Goal: Task Accomplishment & Management: Use online tool/utility

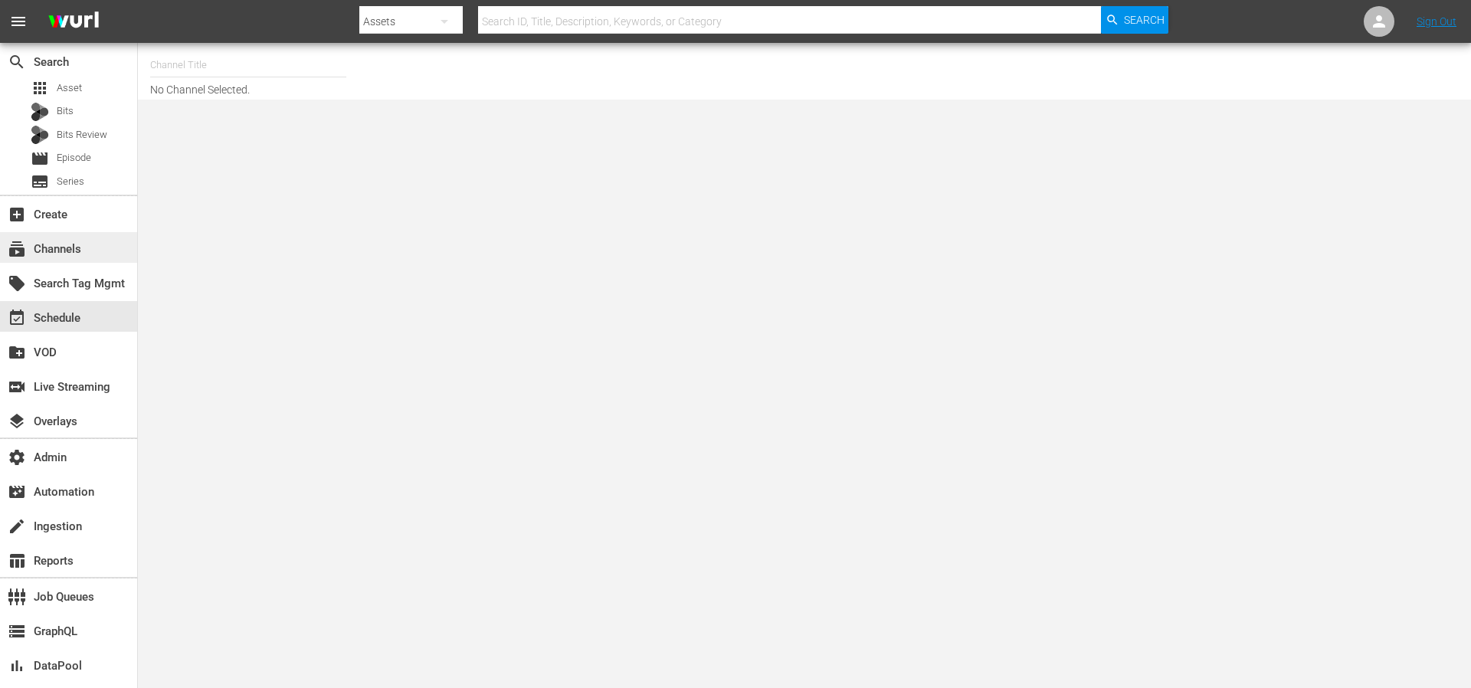
click at [72, 247] on div "subscriptions Channels" at bounding box center [43, 247] width 86 height 14
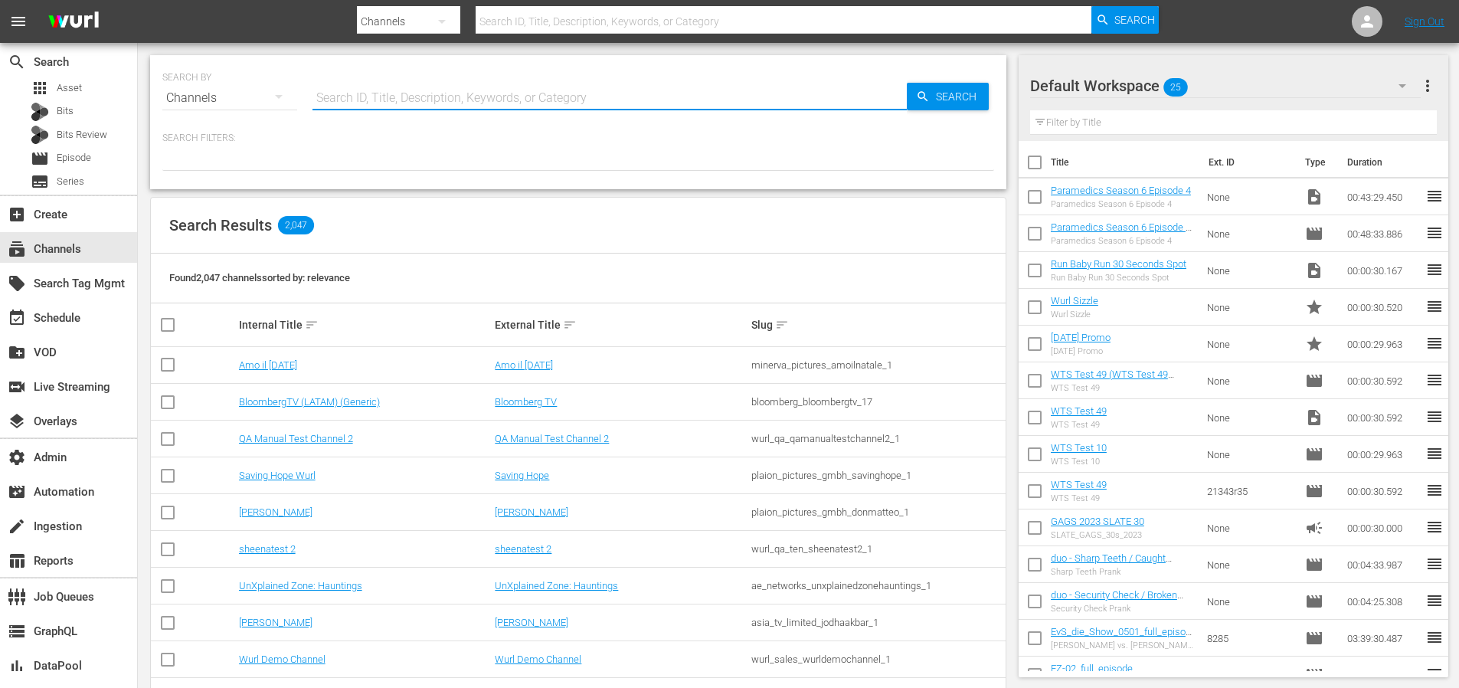
click at [463, 97] on input "text" at bounding box center [610, 98] width 594 height 37
type input "autentic"
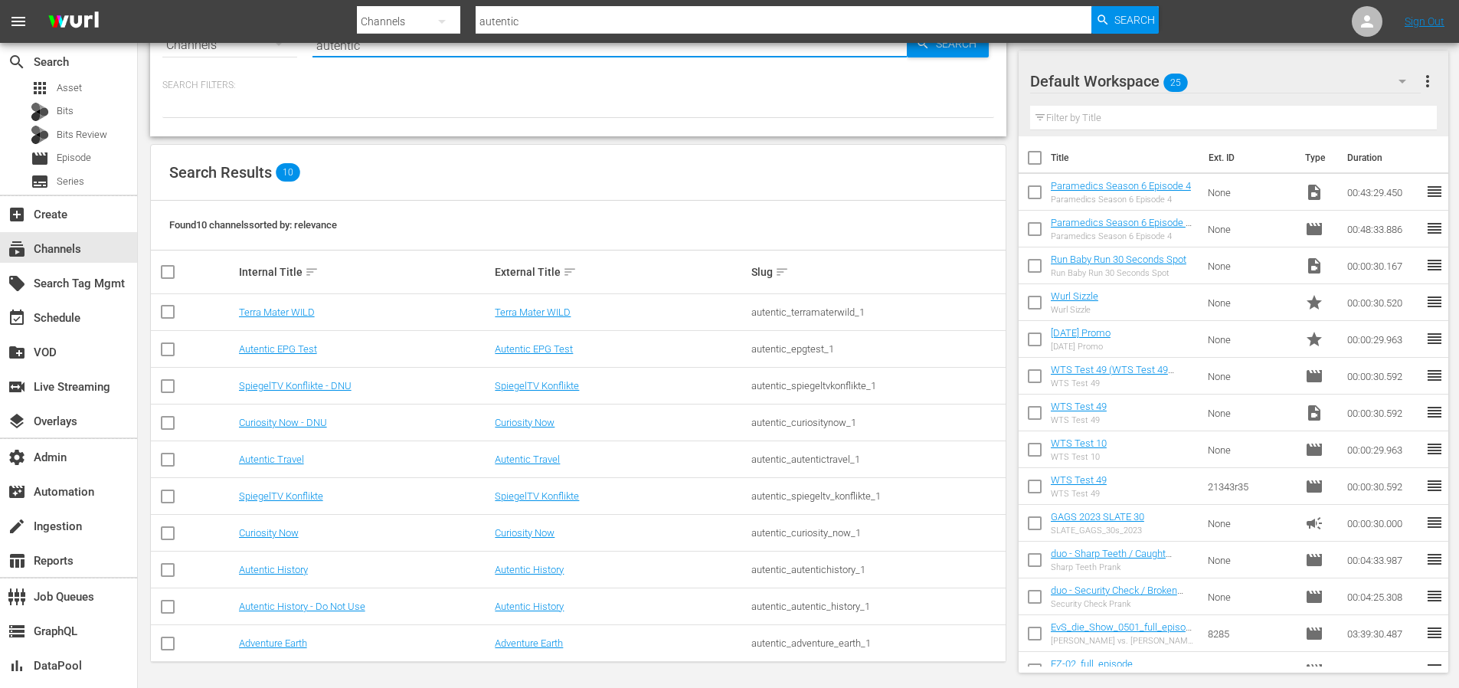
scroll to position [55, 0]
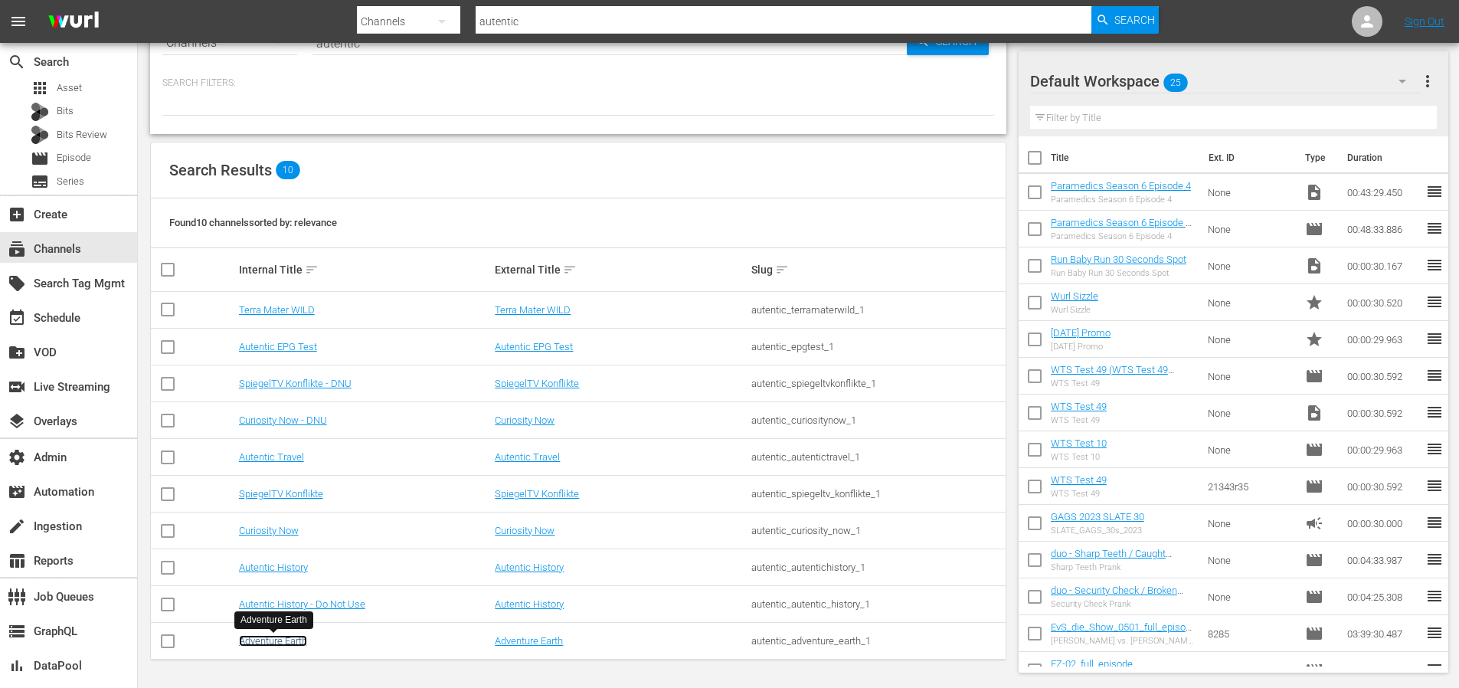
click at [274, 638] on link "Adventure Earth" at bounding box center [273, 640] width 68 height 11
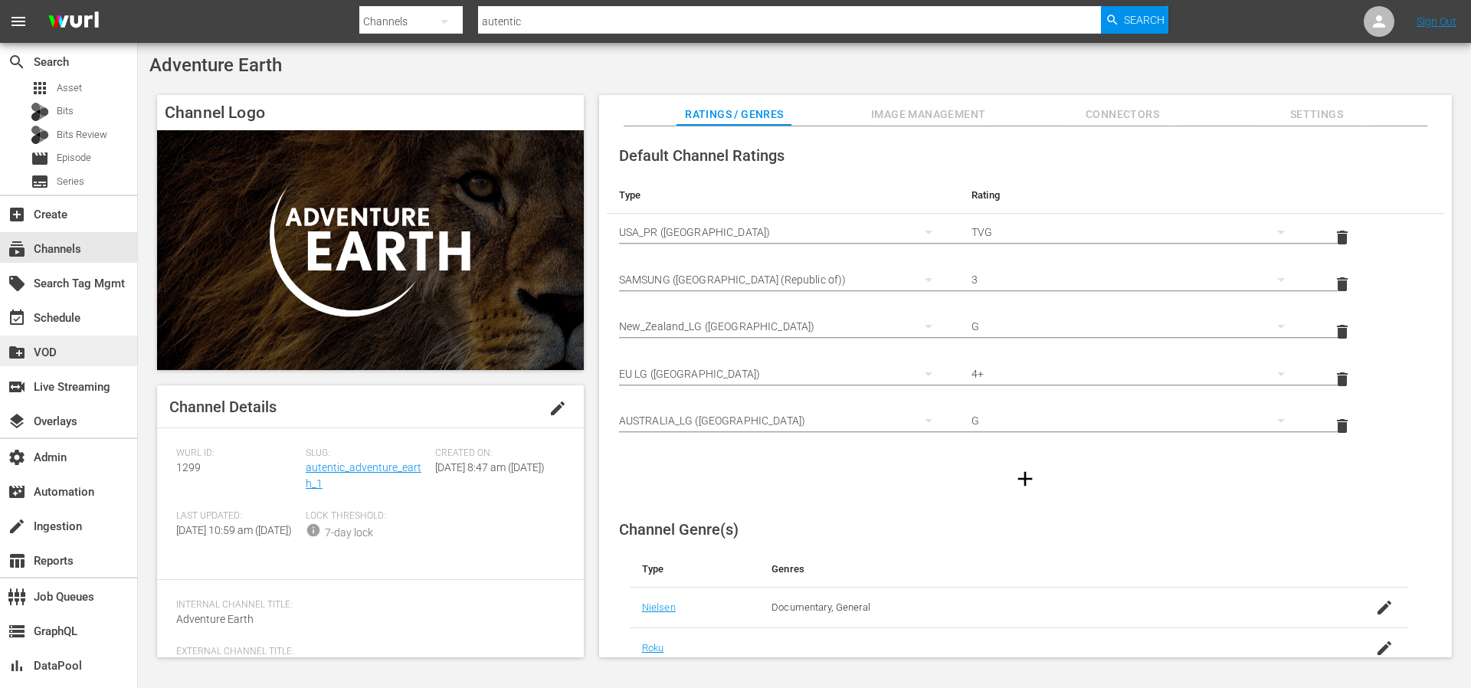
click at [61, 349] on div "create_new_folder VOD" at bounding box center [43, 350] width 86 height 14
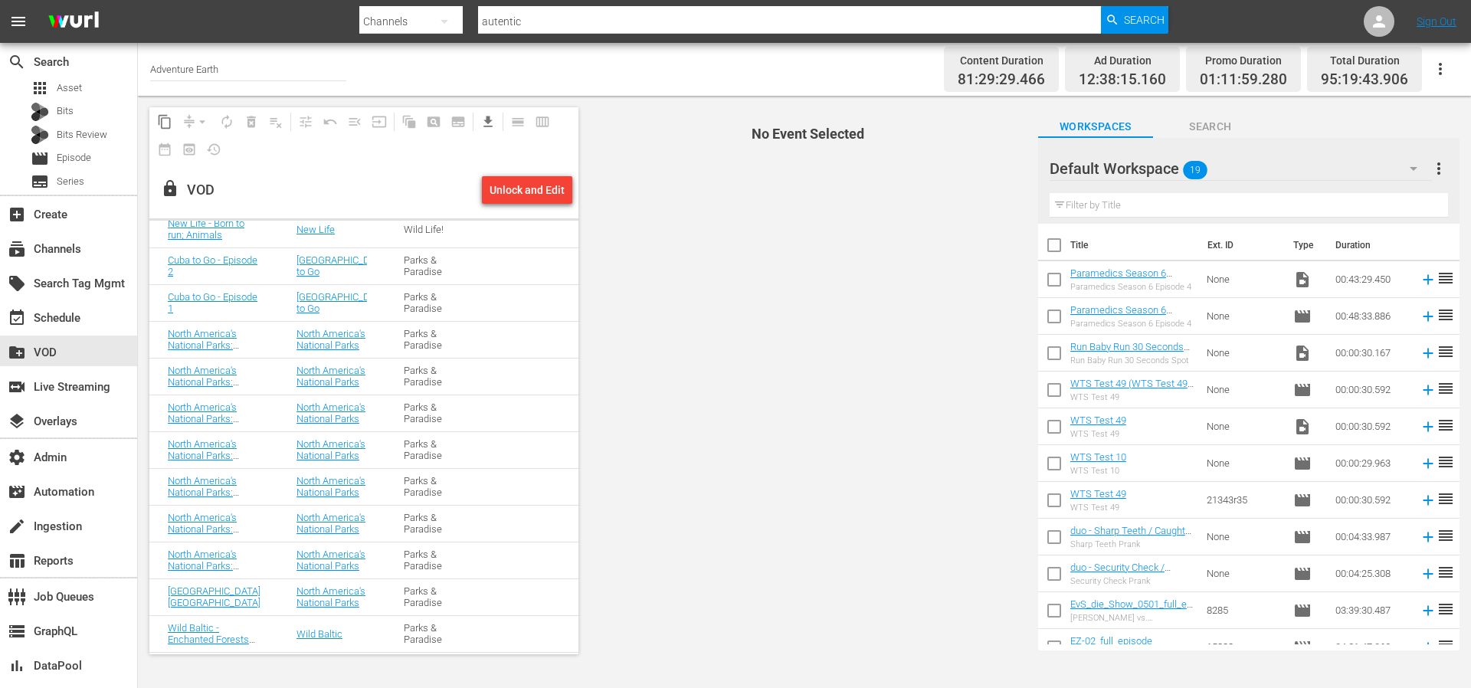
scroll to position [698, 0]
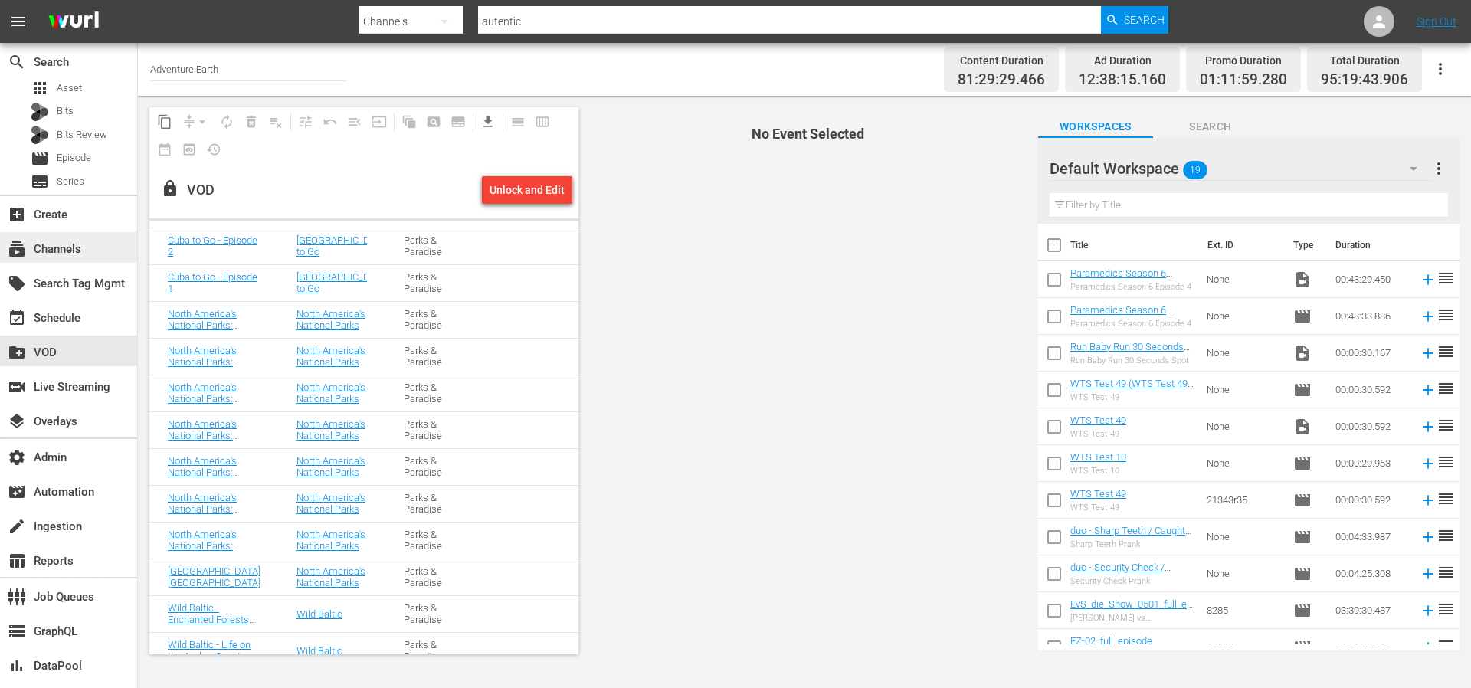
click at [69, 252] on div "subscriptions Channels" at bounding box center [43, 247] width 86 height 14
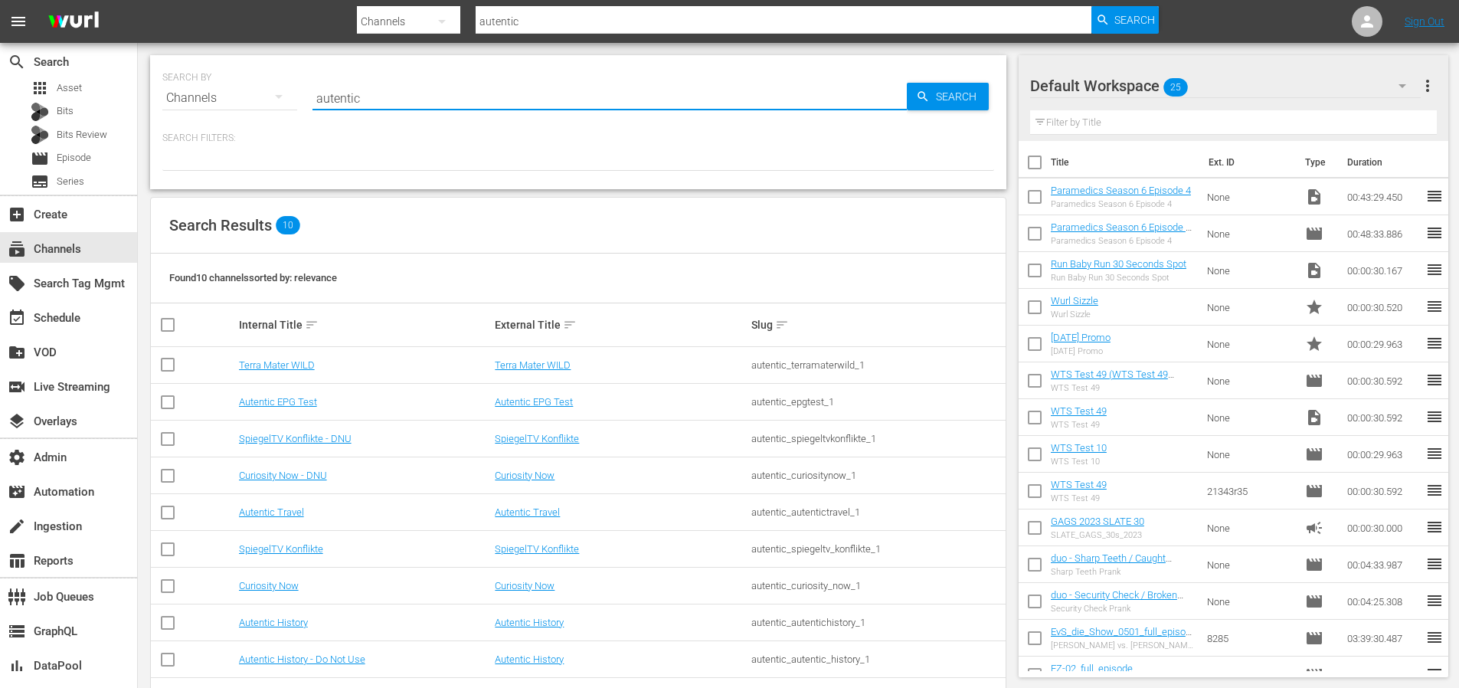
drag, startPoint x: 366, startPoint y: 97, endPoint x: 283, endPoint y: 86, distance: 83.4
click at [275, 91] on div "SEARCH BY Search By Channels Search ID, Title, Description, Keywords, or Catego…" at bounding box center [578, 88] width 832 height 55
type input "maverick"
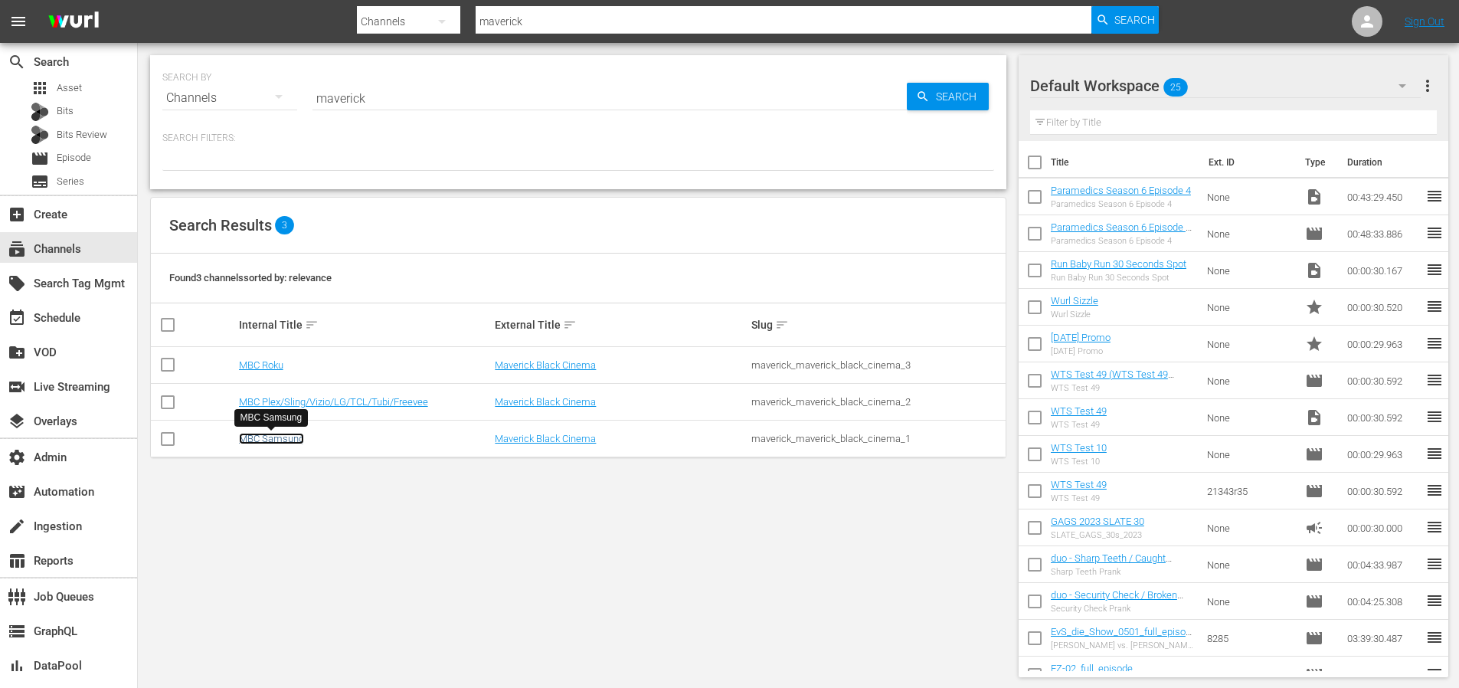
click at [277, 441] on link "MBC Samsung" at bounding box center [271, 438] width 65 height 11
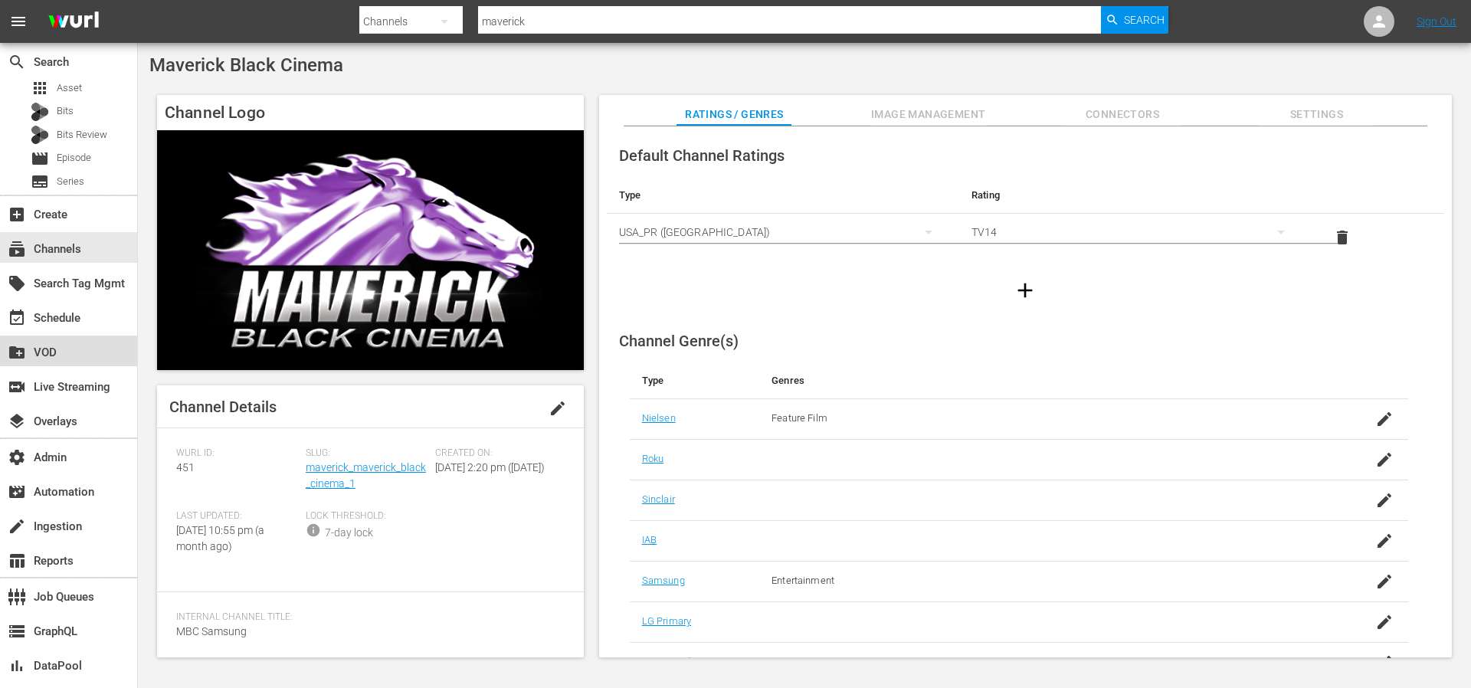
click at [61, 351] on div "create_new_folder VOD" at bounding box center [43, 350] width 86 height 14
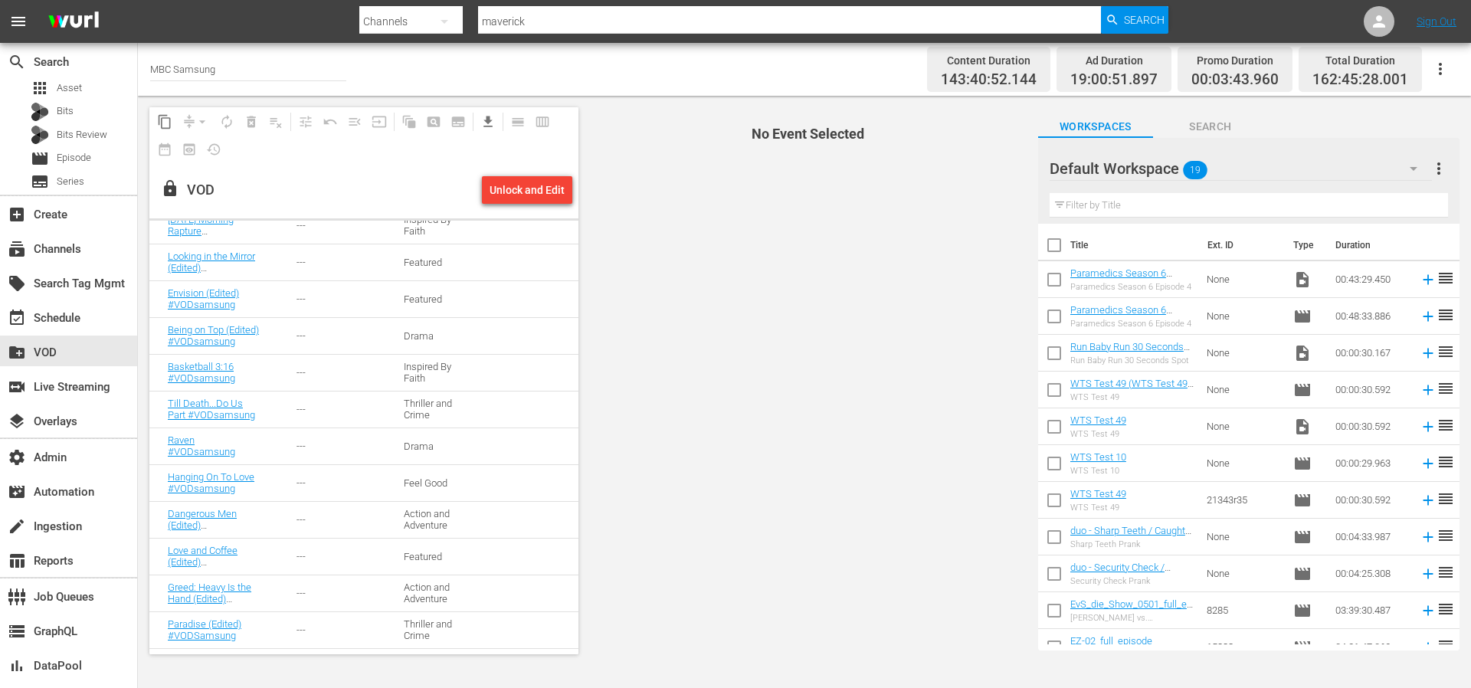
scroll to position [3287, 0]
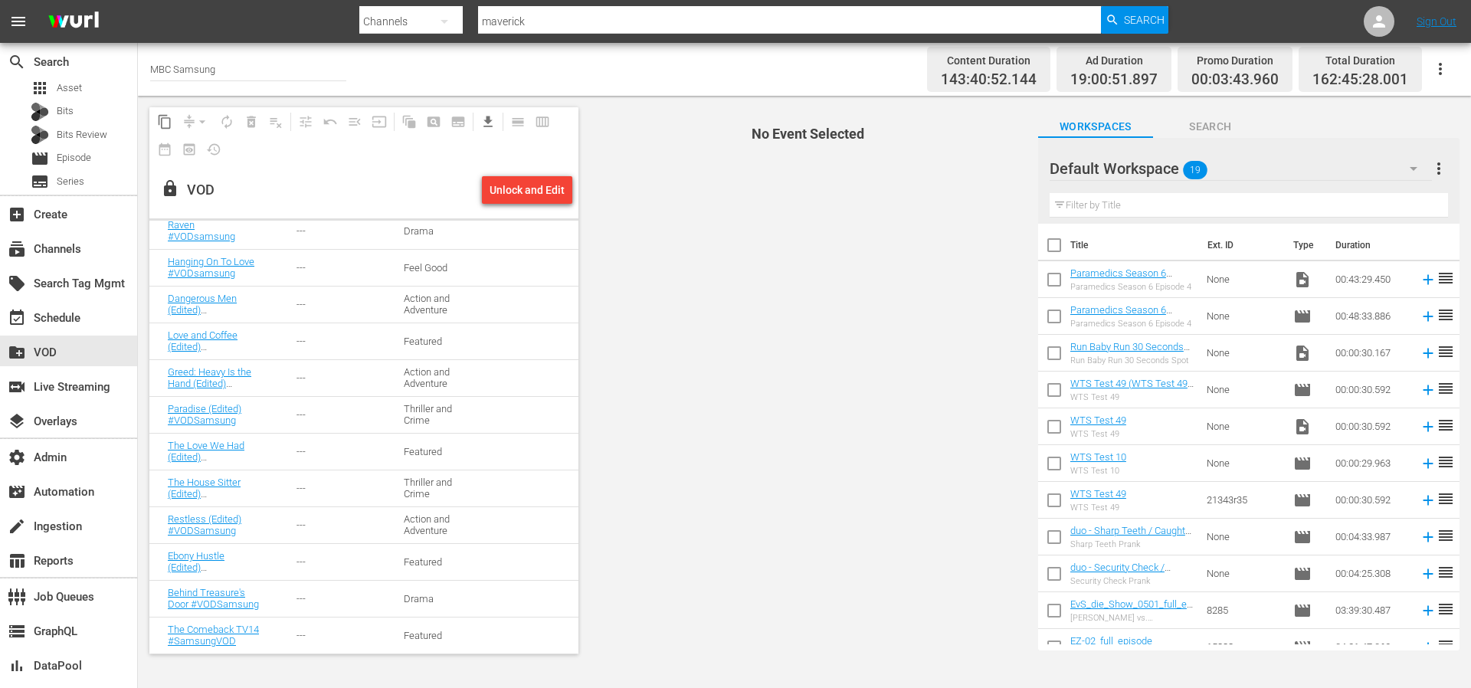
click at [683, 419] on span "No Event Selected" at bounding box center [804, 381] width 444 height 570
click at [1058, 392] on input "checkbox" at bounding box center [1054, 393] width 32 height 32
checkbox input "true"
click at [1058, 372] on input "checkbox" at bounding box center [1054, 356] width 32 height 32
checkbox input "true"
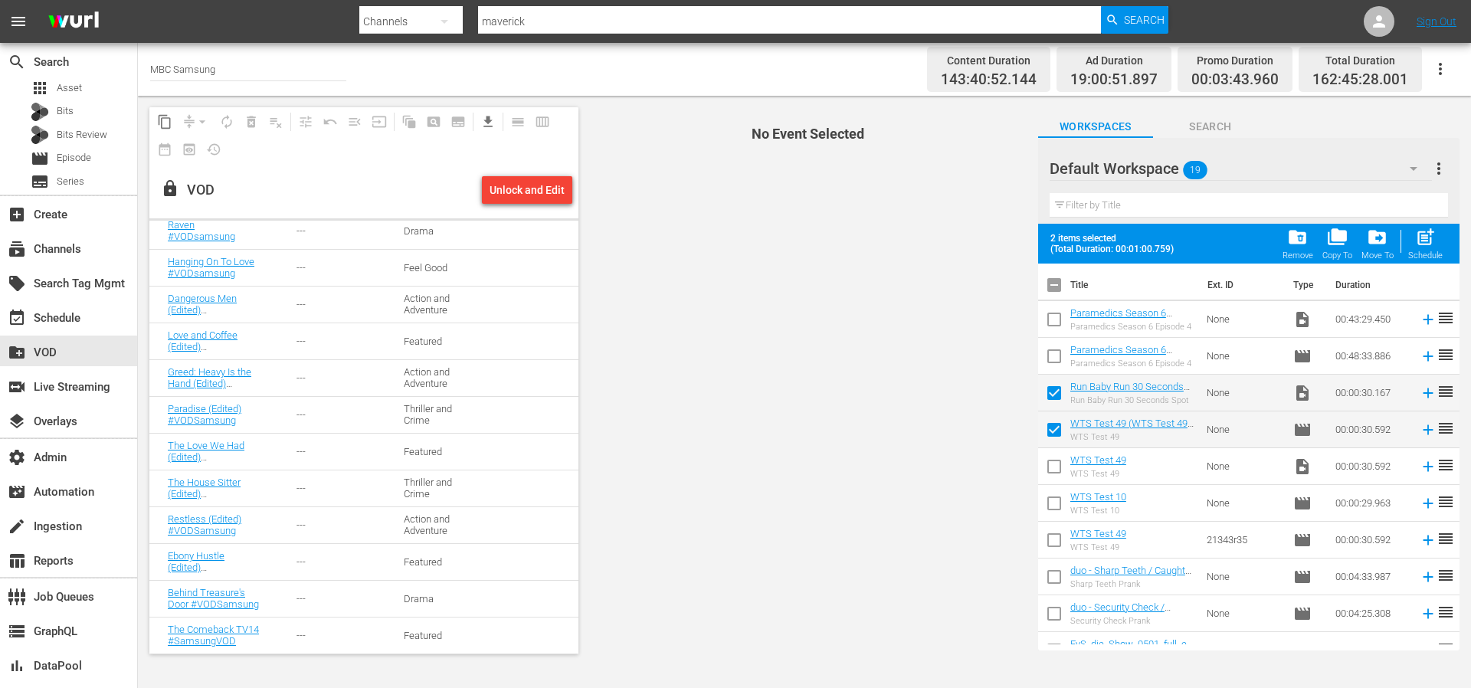
click at [1059, 467] on input "checkbox" at bounding box center [1054, 470] width 32 height 32
checkbox input "true"
click at [1053, 499] on input "checkbox" at bounding box center [1054, 506] width 32 height 32
checkbox input "true"
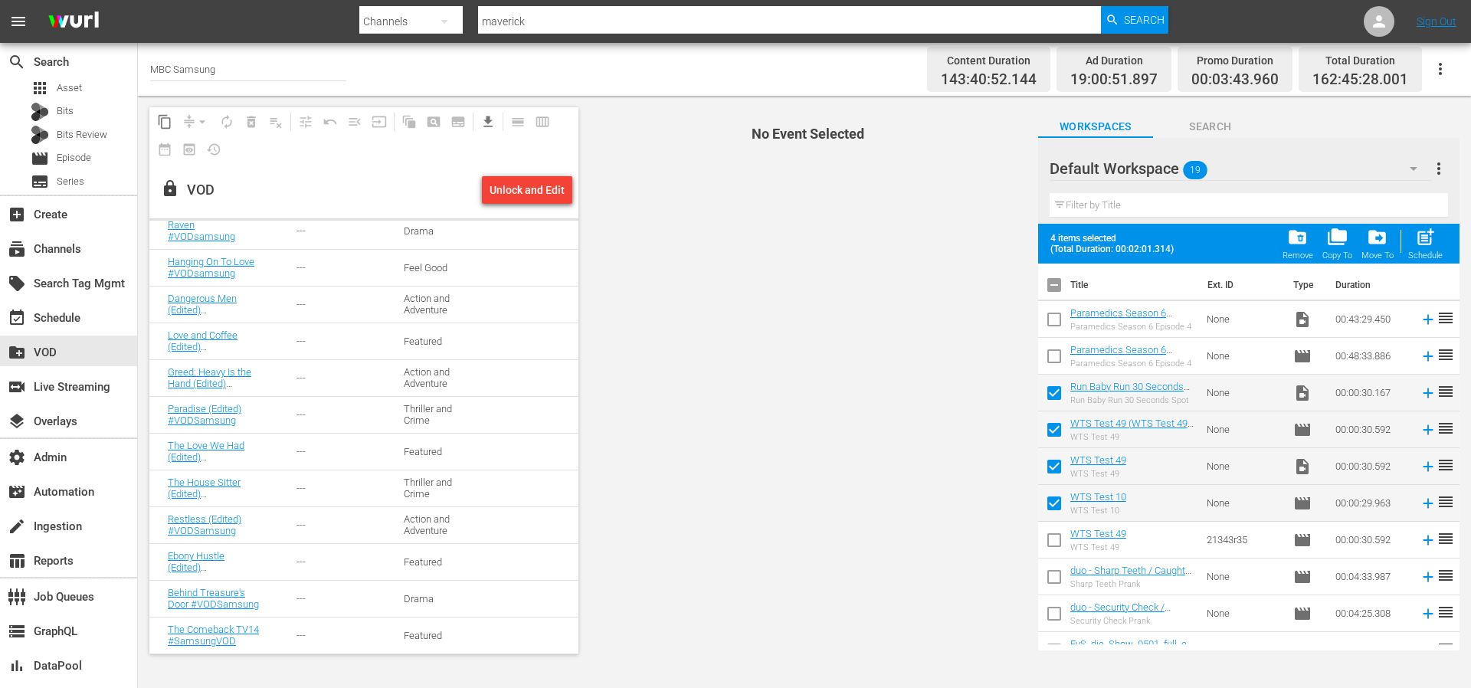
click at [1053, 533] on input "checkbox" at bounding box center [1054, 543] width 32 height 32
checkbox input "true"
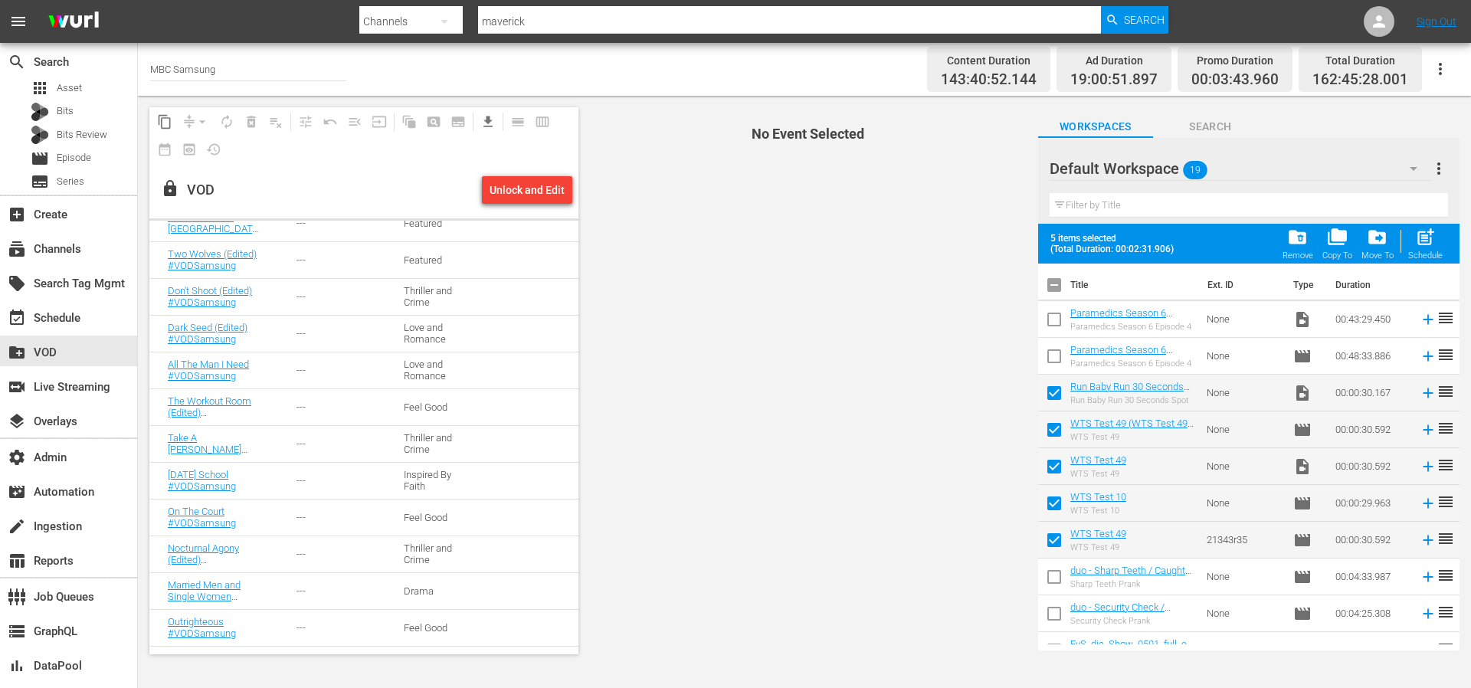
scroll to position [0, 0]
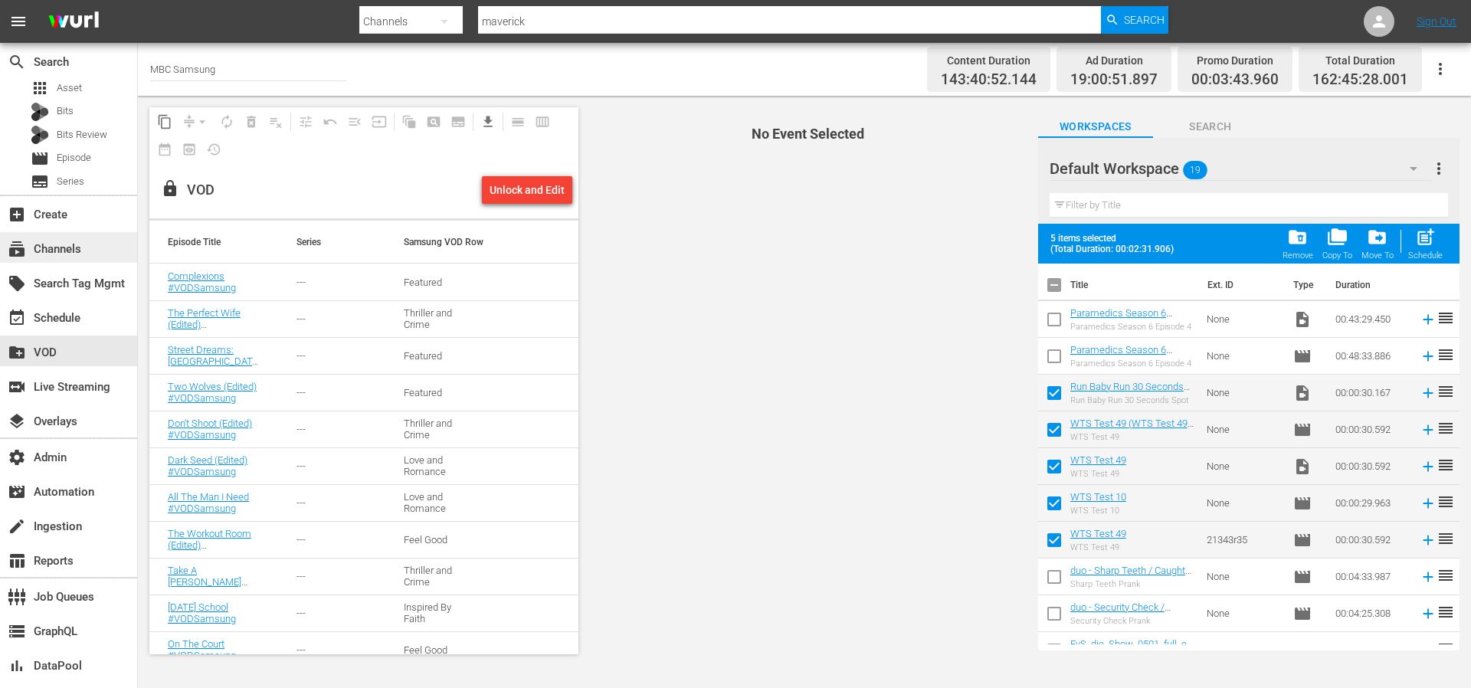
click at [60, 254] on div "subscriptions Channels" at bounding box center [43, 247] width 86 height 14
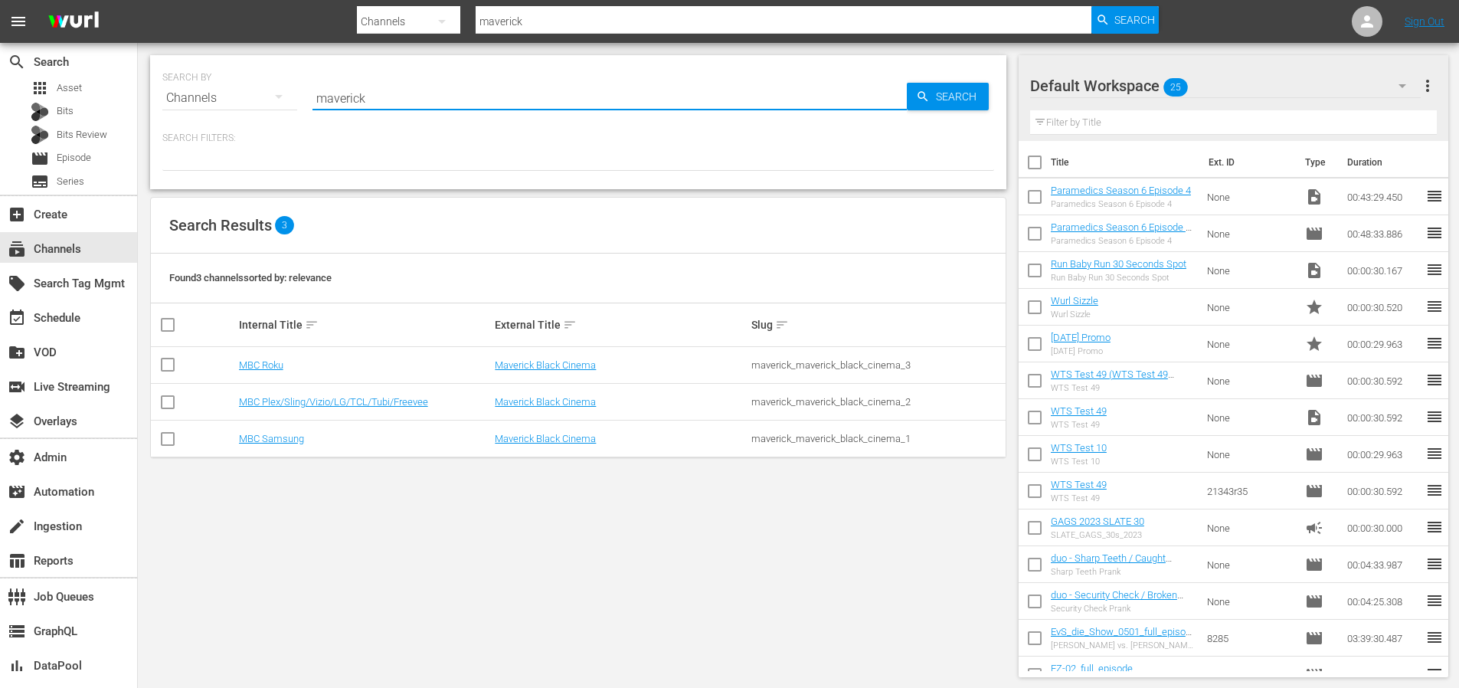
drag, startPoint x: 409, startPoint y: 96, endPoint x: 280, endPoint y: 90, distance: 129.6
click at [279, 91] on div "SEARCH BY Search By Channels Search ID, Title, Description, Keywords, or Catego…" at bounding box center [578, 88] width 832 height 55
type input "external"
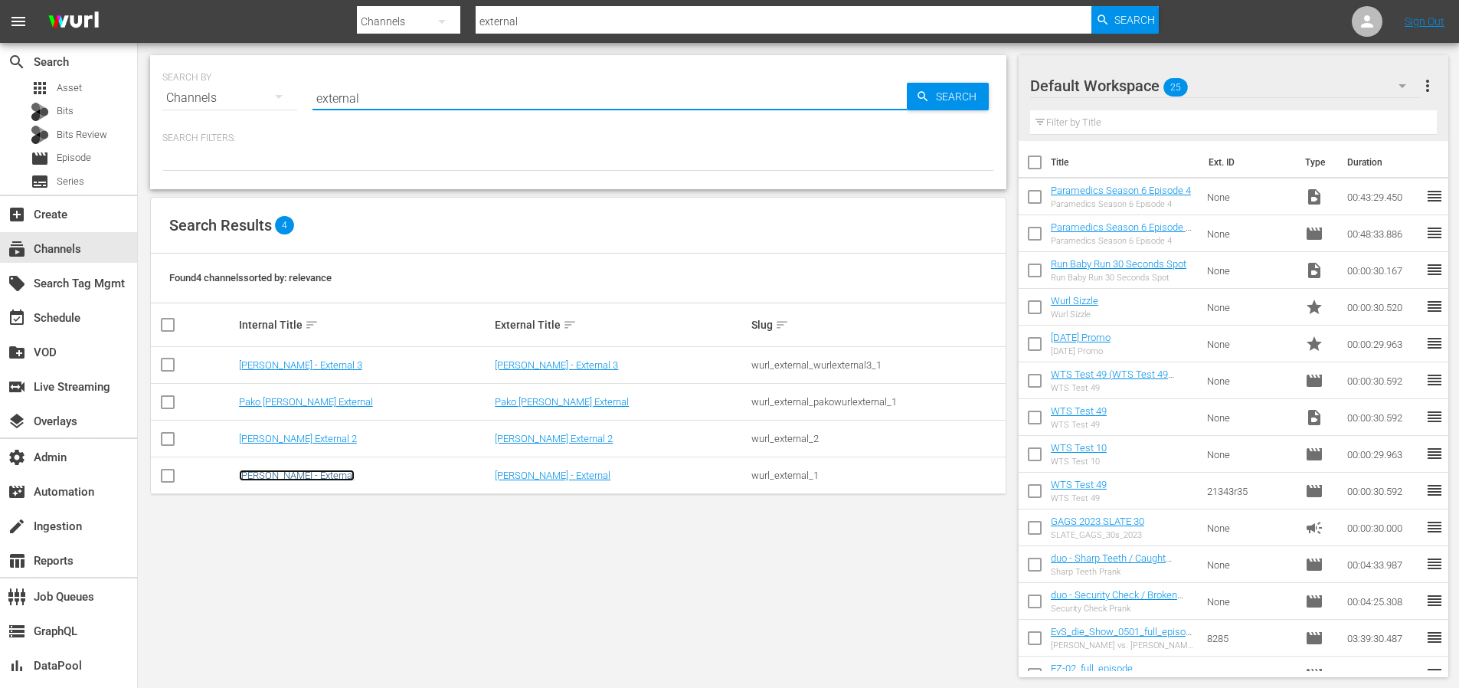
click at [262, 475] on link "[PERSON_NAME] - External" at bounding box center [297, 475] width 116 height 11
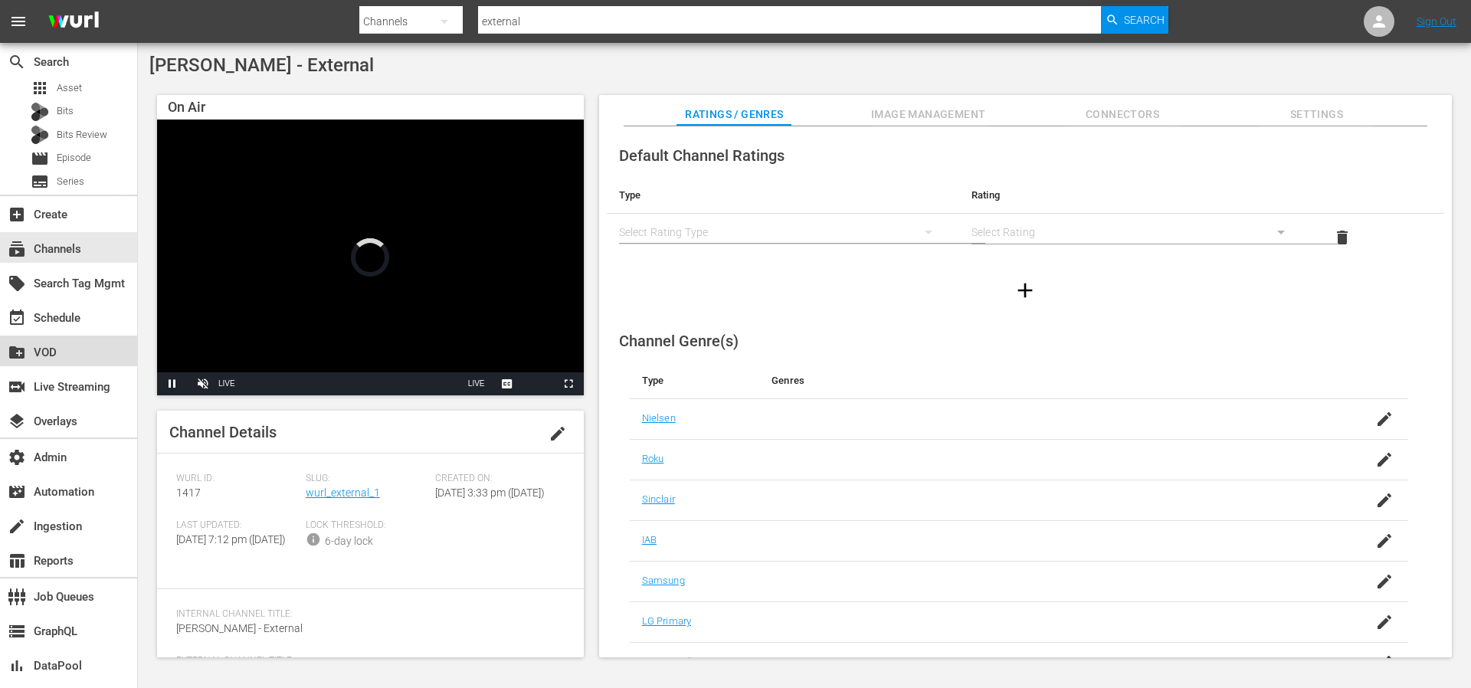
click at [77, 360] on div "create_new_folder VOD" at bounding box center [68, 351] width 137 height 31
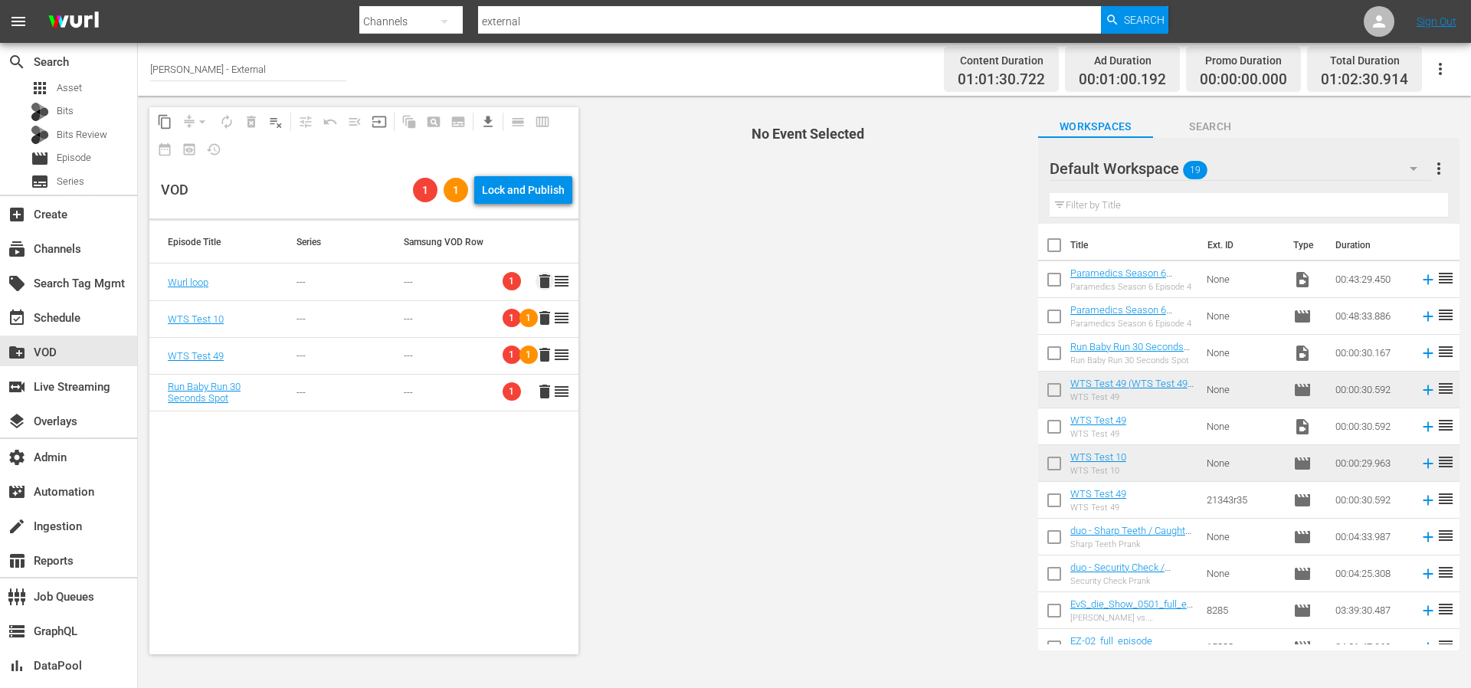
click at [535, 279] on span "delete" at bounding box center [544, 281] width 18 height 18
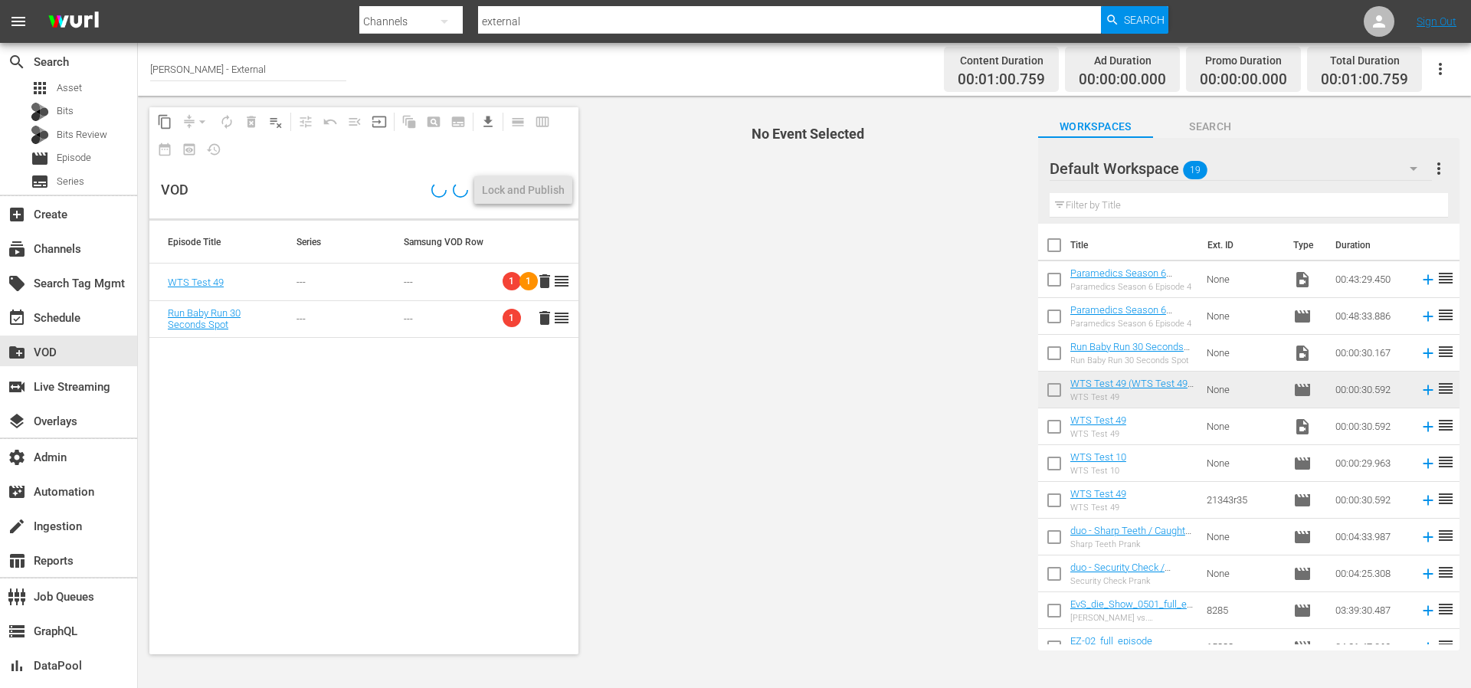
click at [535, 279] on span "delete" at bounding box center [544, 281] width 18 height 18
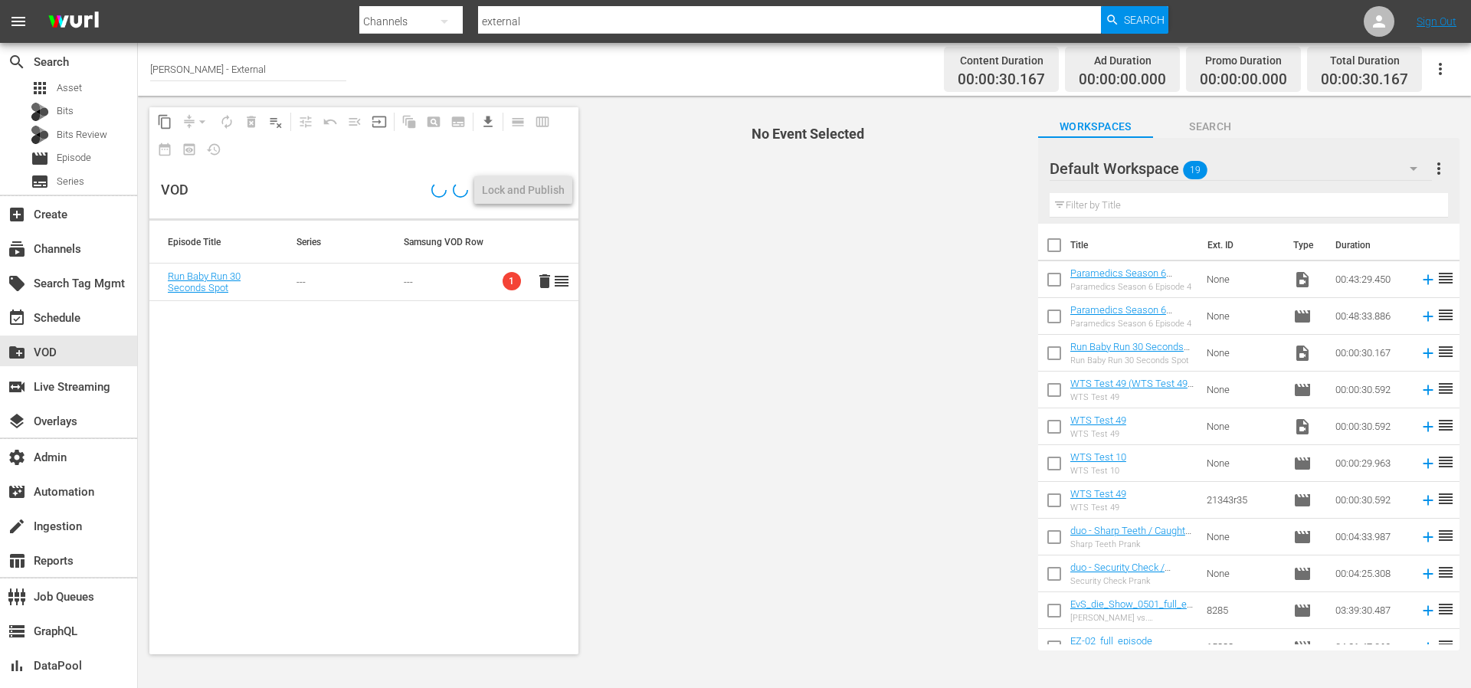
click at [535, 279] on span "delete" at bounding box center [544, 281] width 18 height 18
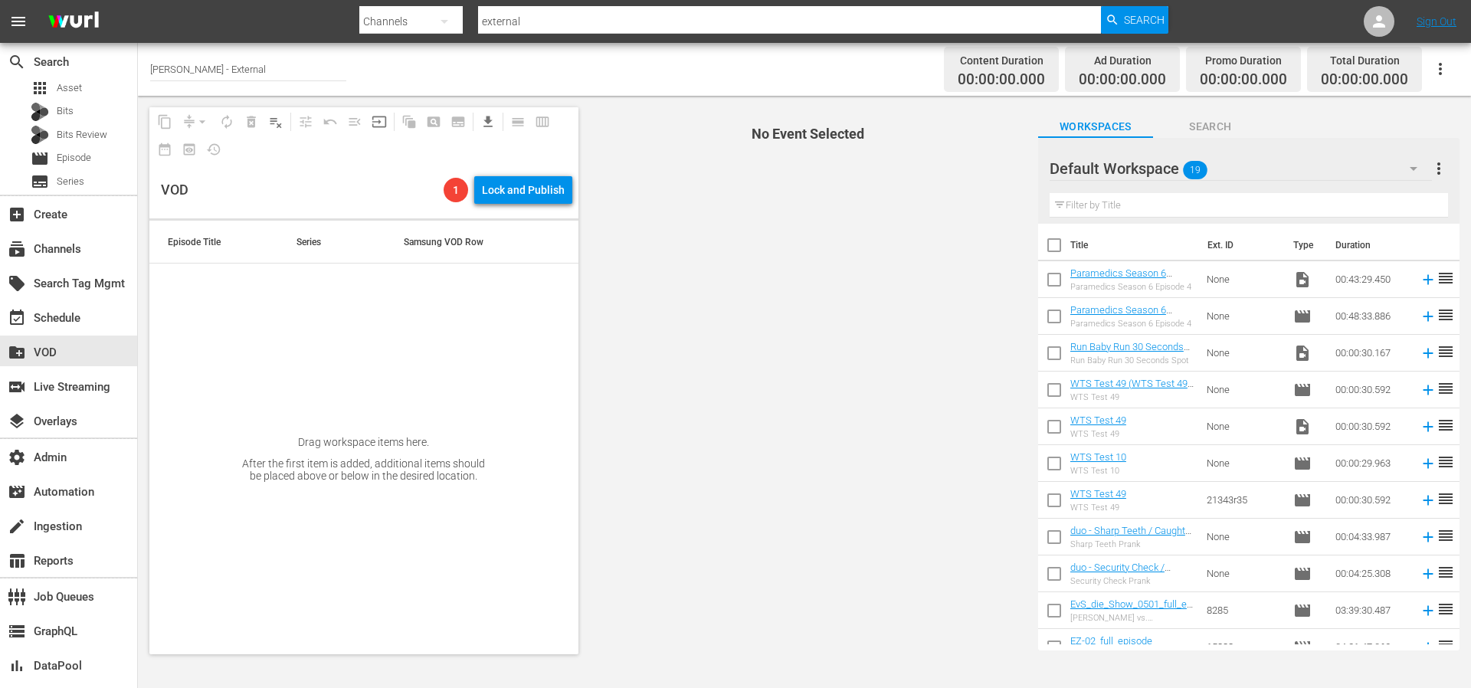
click at [889, 306] on span "No Event Selected" at bounding box center [804, 381] width 444 height 570
click at [1056, 349] on input "checkbox" at bounding box center [1054, 356] width 32 height 32
checkbox input "true"
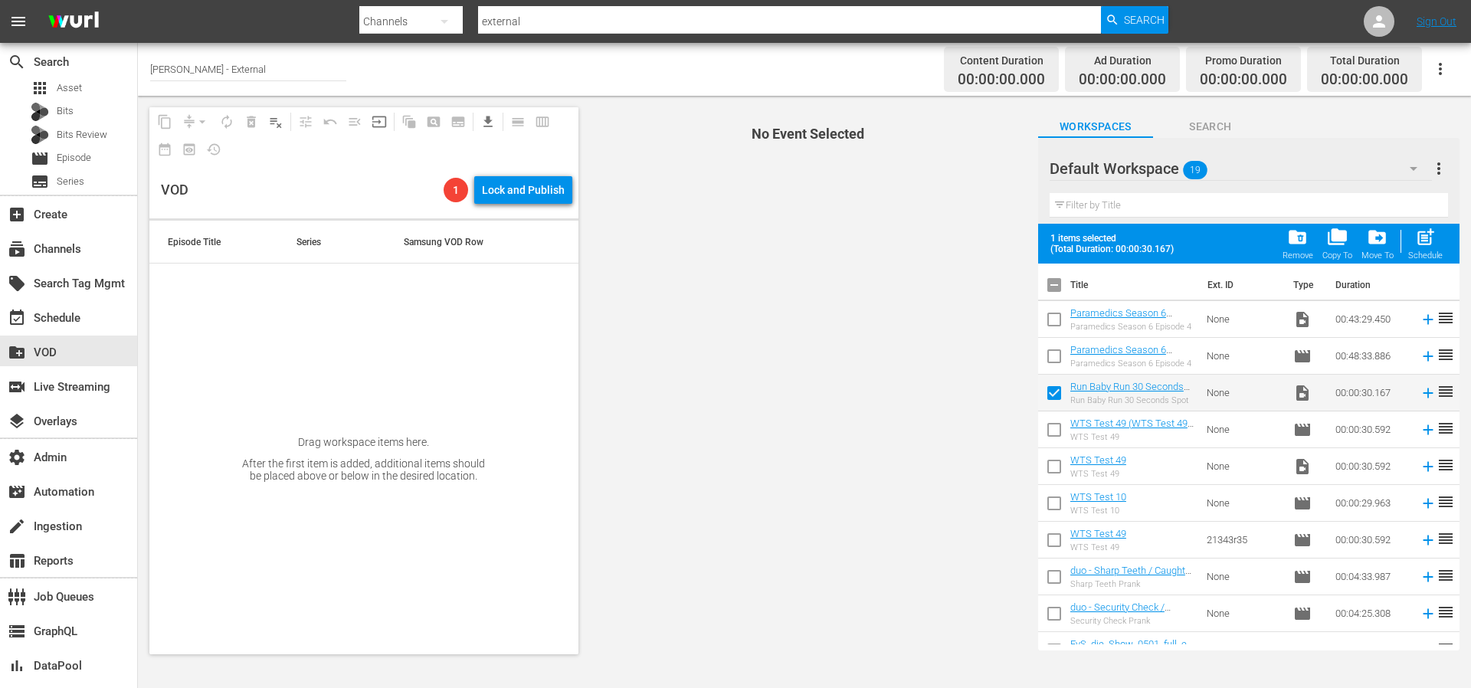
click at [1057, 466] on input "checkbox" at bounding box center [1054, 470] width 32 height 32
checkbox input "true"
click at [1053, 506] on input "checkbox" at bounding box center [1054, 506] width 32 height 32
checkbox input "true"
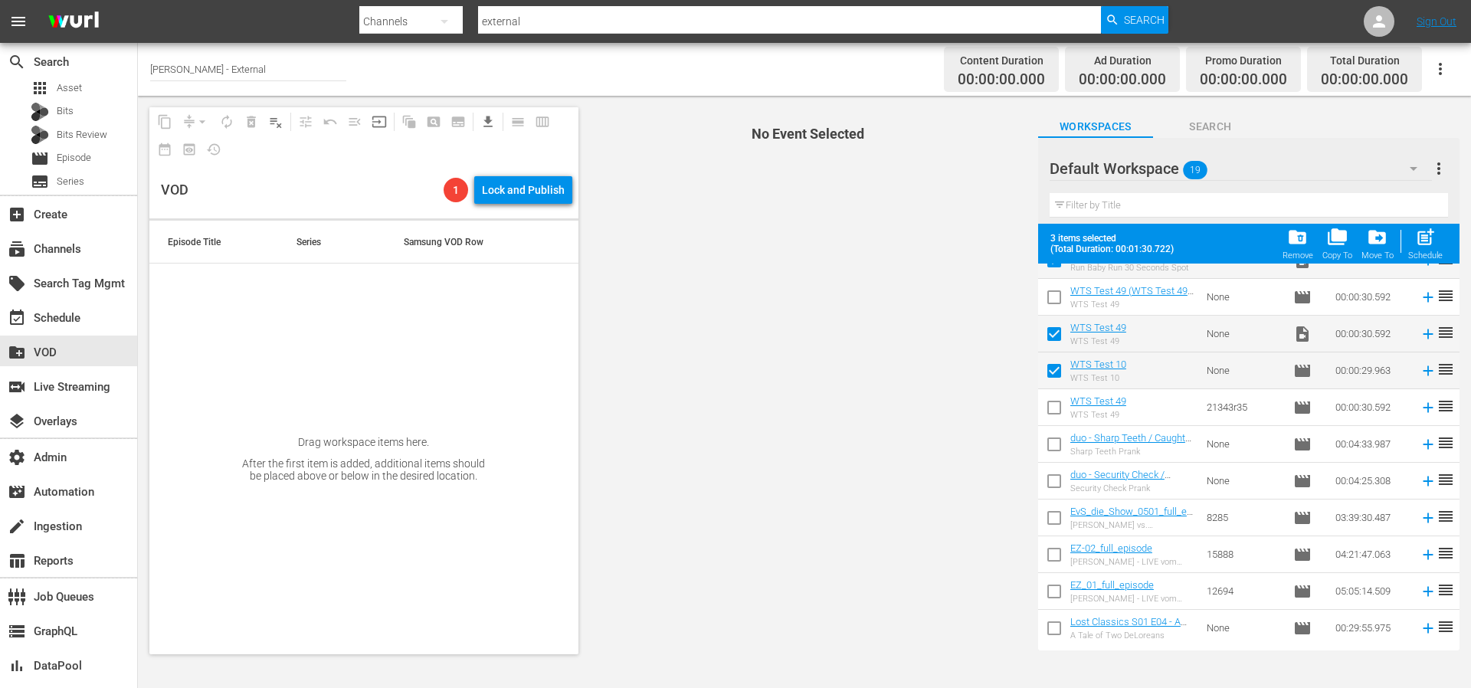
scroll to position [307, 0]
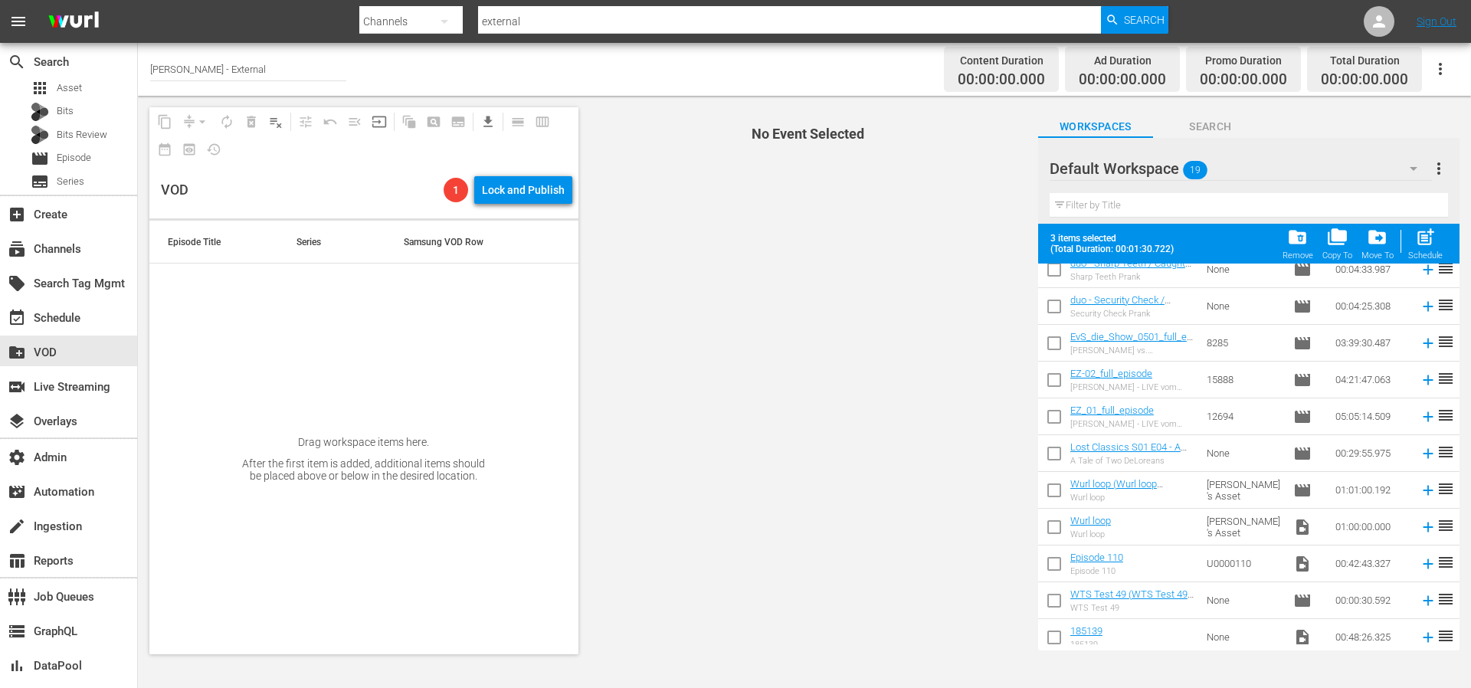
click at [1051, 525] on input "checkbox" at bounding box center [1054, 530] width 32 height 32
checkbox input "true"
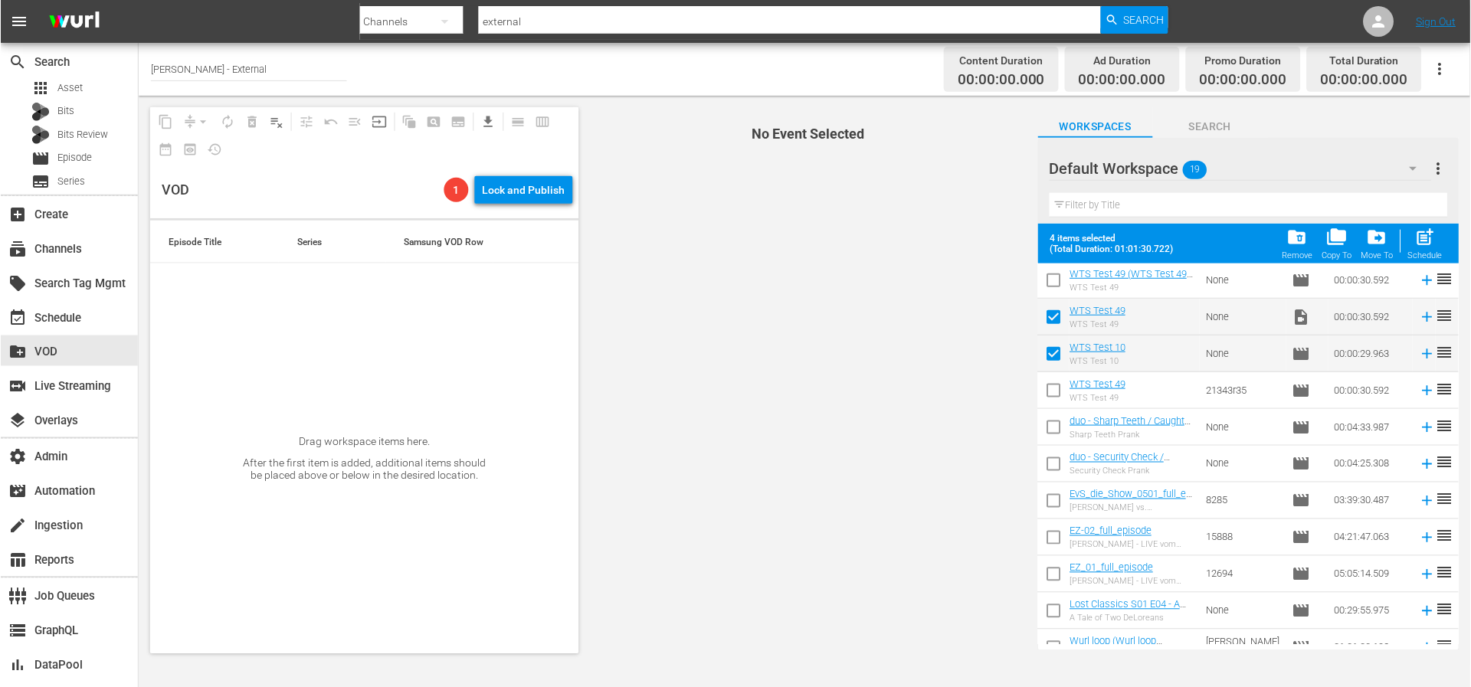
scroll to position [0, 0]
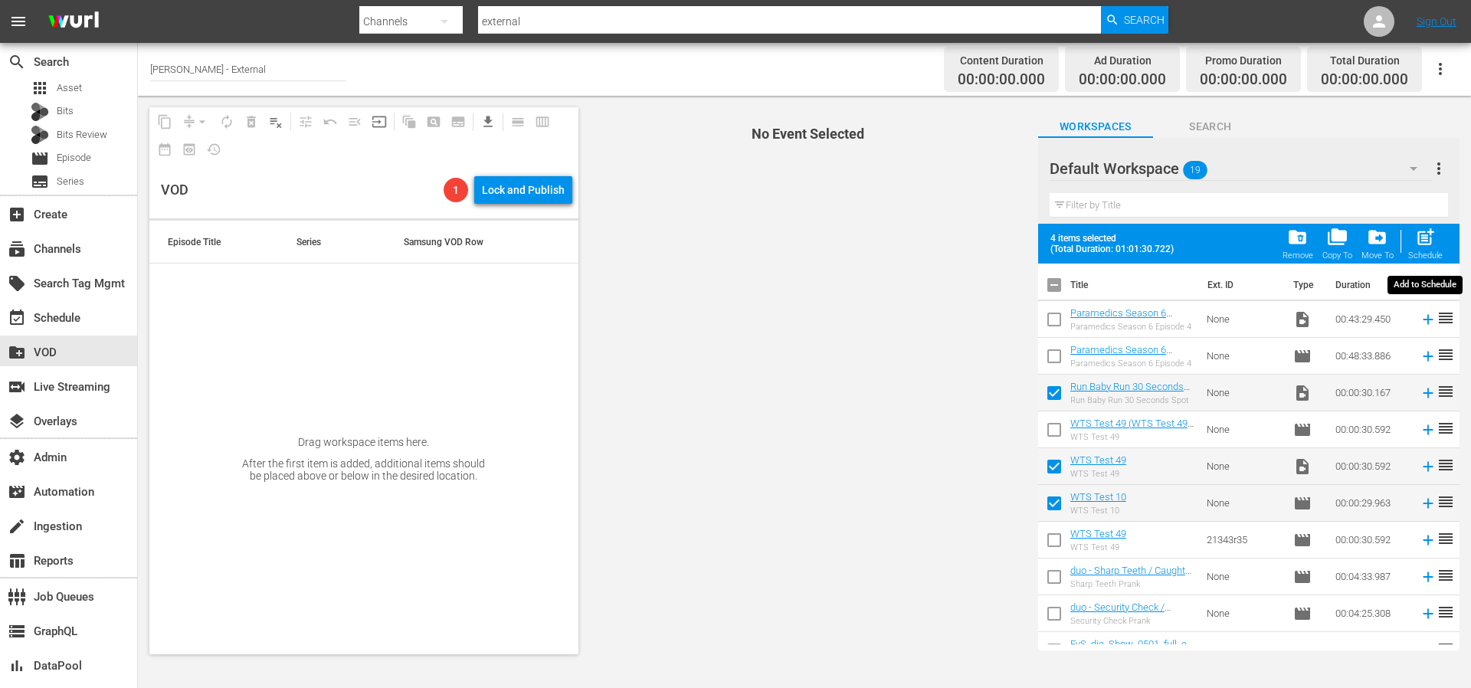
click at [1428, 241] on span "post_add" at bounding box center [1425, 237] width 21 height 21
checkbox input "false"
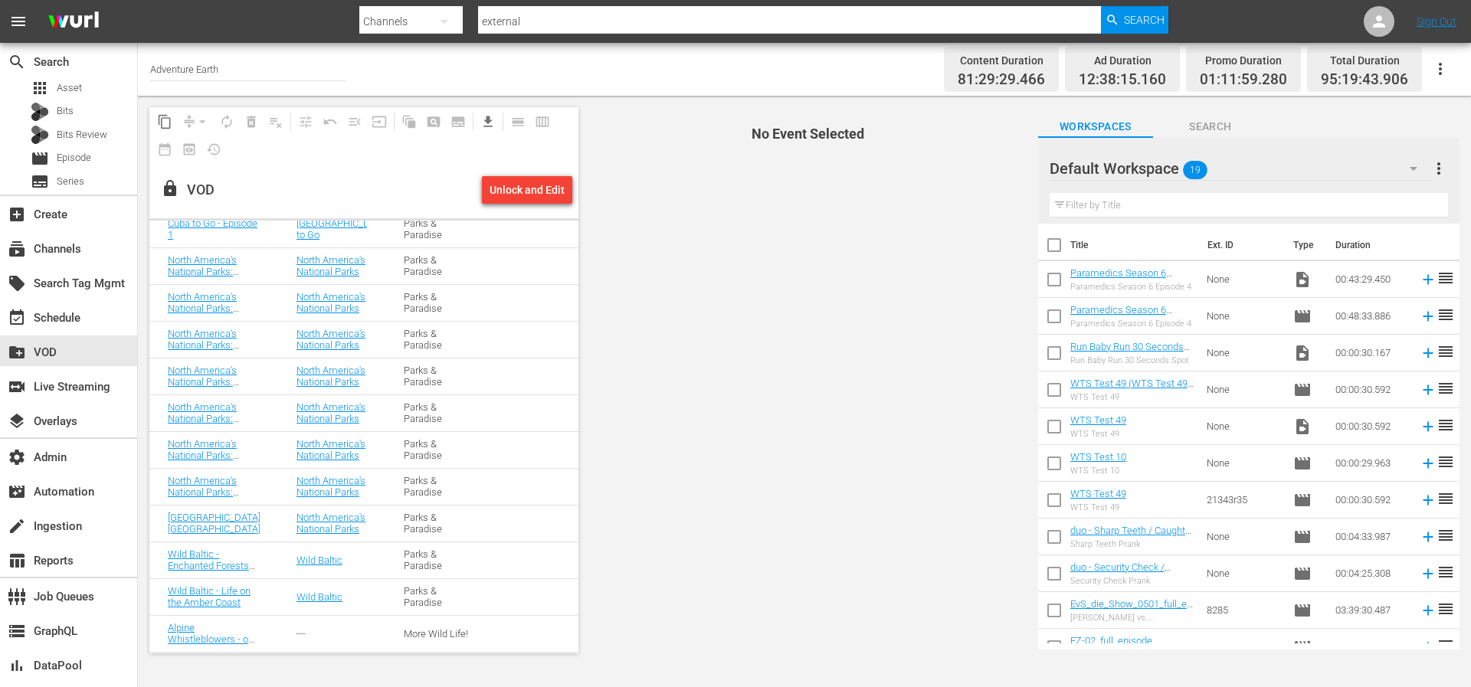
scroll to position [758, 0]
